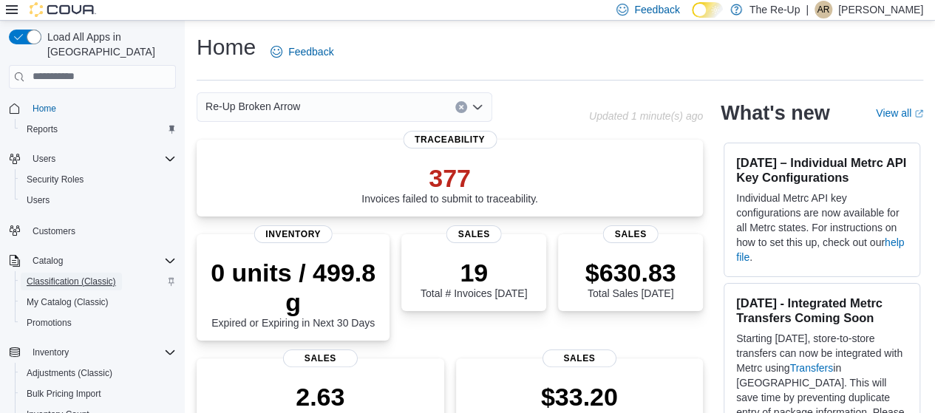
click at [110, 276] on span "Classification (Classic)" at bounding box center [71, 282] width 89 height 12
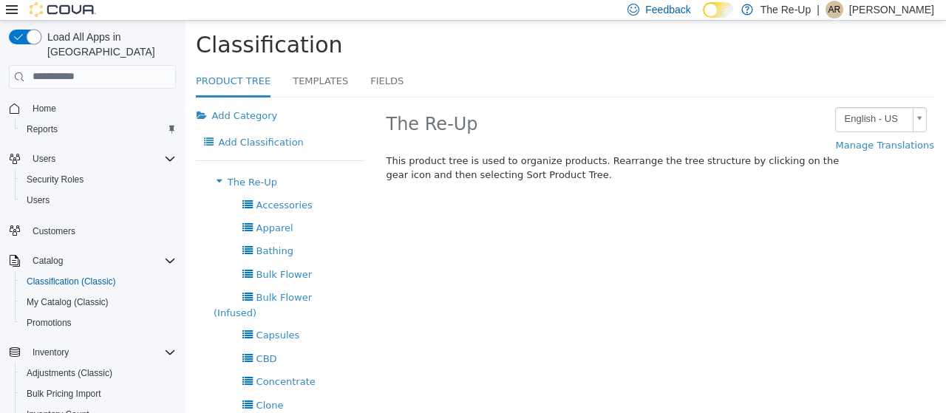
click at [31, 35] on button "button" at bounding box center [25, 37] width 33 height 15
